Goal: Information Seeking & Learning: Learn about a topic

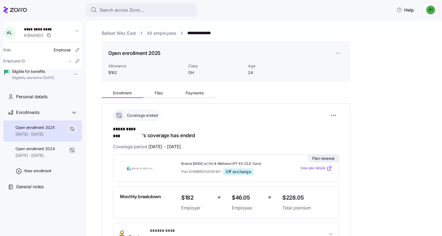
click at [158, 33] on link "All employees" at bounding box center [161, 33] width 29 height 7
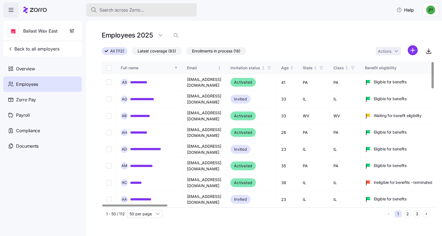
click at [134, 12] on span "Search across Zorro..." at bounding box center [121, 10] width 45 height 7
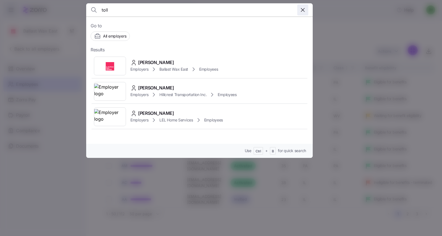
type input "toll"
click at [301, 11] on icon "button" at bounding box center [302, 10] width 7 height 7
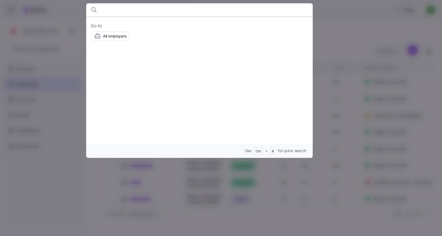
click at [352, 29] on div at bounding box center [221, 118] width 442 height 236
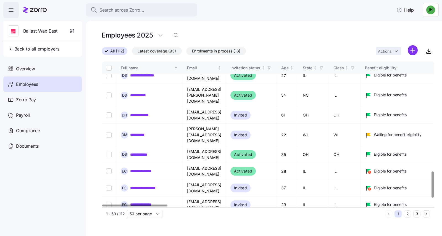
scroll to position [641, 0]
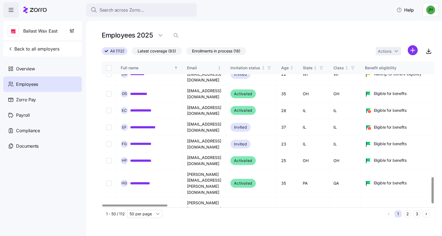
drag, startPoint x: 407, startPoint y: 216, endPoint x: 371, endPoint y: 207, distance: 37.6
click at [407, 216] on button "2" at bounding box center [407, 213] width 7 height 7
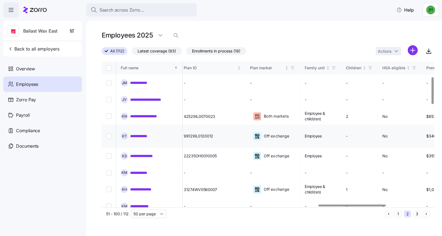
scroll to position [83, 1068]
click at [142, 133] on link "**********" at bounding box center [140, 136] width 20 height 6
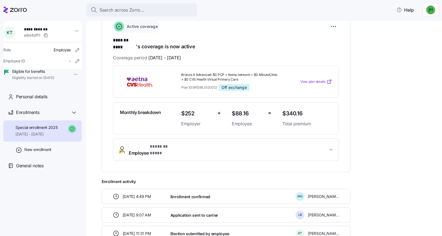
scroll to position [117, 0]
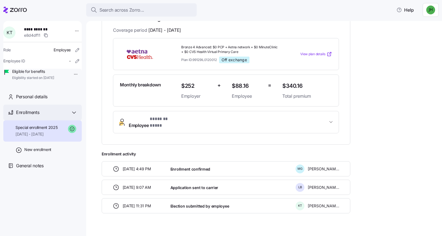
click at [76, 116] on icon at bounding box center [74, 112] width 7 height 7
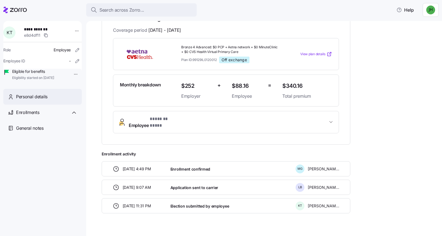
click at [69, 100] on div "Personal details" at bounding box center [46, 96] width 61 height 7
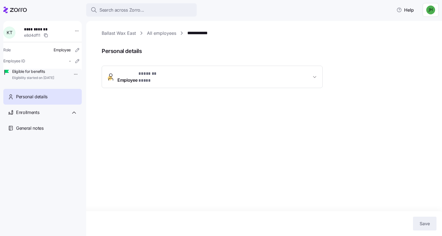
click at [184, 77] on span "Employee * ******* **** *" at bounding box center [214, 76] width 194 height 13
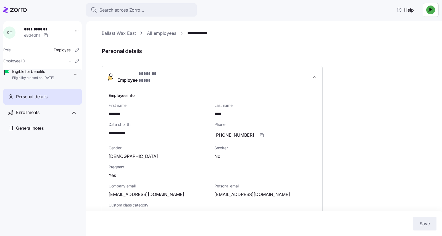
click at [184, 77] on span "Employee * ******* **** *" at bounding box center [214, 76] width 194 height 13
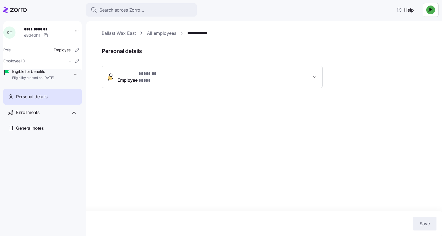
click at [163, 36] on link "All employees" at bounding box center [161, 33] width 29 height 7
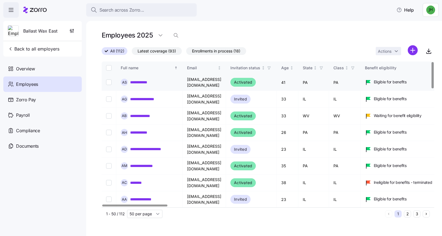
click at [138, 81] on link "**********" at bounding box center [142, 83] width 24 height 6
click at [150, 11] on div "Search across Zorro..." at bounding box center [142, 10] width 102 height 7
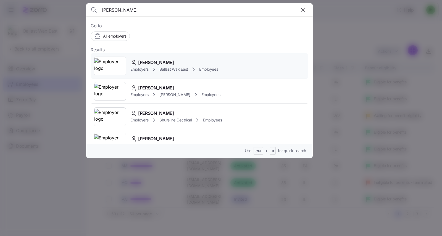
type input "[PERSON_NAME]"
click at [156, 64] on span "[PERSON_NAME]" at bounding box center [156, 62] width 36 height 7
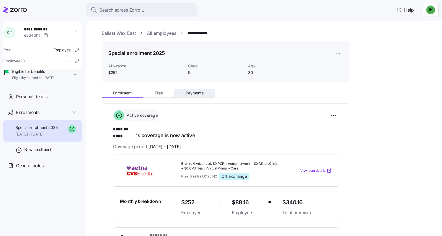
click at [187, 92] on span "Payments" at bounding box center [195, 93] width 18 height 4
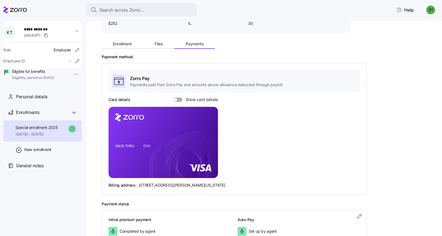
scroll to position [55, 0]
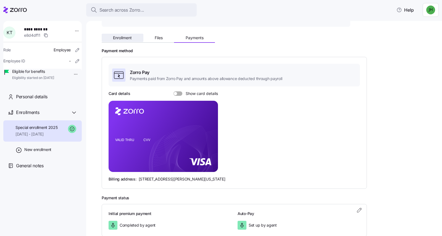
click at [120, 38] on span "Enrollment" at bounding box center [122, 38] width 19 height 4
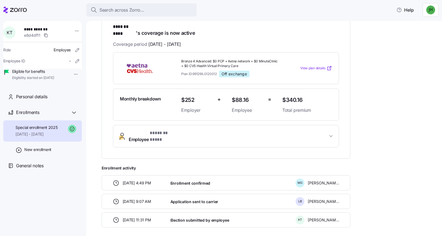
scroll to position [117, 0]
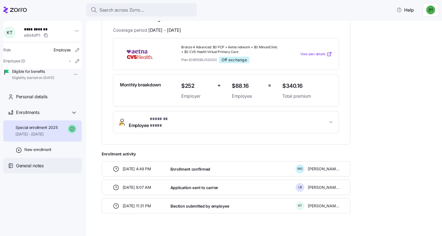
click at [62, 169] on div "General notes" at bounding box center [46, 165] width 61 height 7
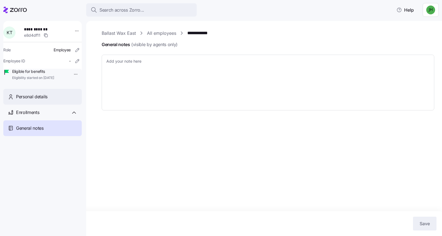
click at [41, 100] on span "Personal details" at bounding box center [31, 96] width 31 height 7
type textarea "x"
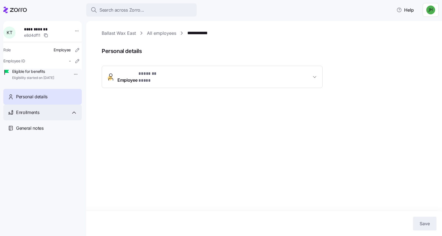
click at [51, 116] on div "Enrollments" at bounding box center [46, 112] width 61 height 7
click at [74, 116] on icon at bounding box center [74, 112] width 7 height 7
click at [140, 76] on span "* ******* **** *" at bounding box center [150, 73] width 25 height 7
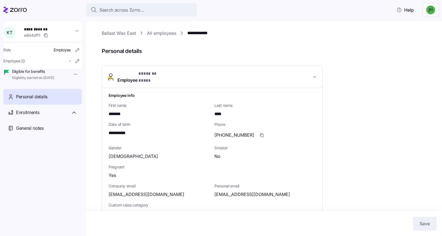
click at [314, 75] on icon "button" at bounding box center [315, 77] width 6 height 6
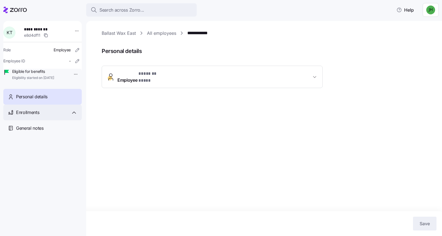
click at [35, 116] on span "Enrollments" at bounding box center [27, 112] width 23 height 7
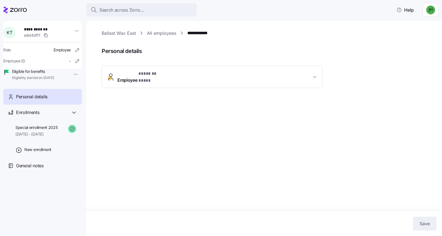
click at [201, 33] on link "**********" at bounding box center [198, 33] width 23 height 7
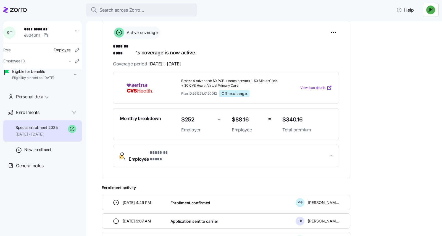
scroll to position [117, 0]
